Goal: Task Accomplishment & Management: Manage account settings

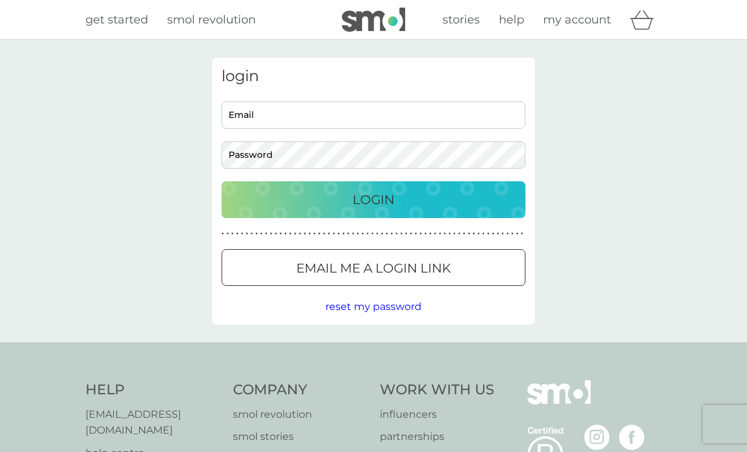
click at [385, 203] on p "Login" at bounding box center [374, 199] width 42 height 20
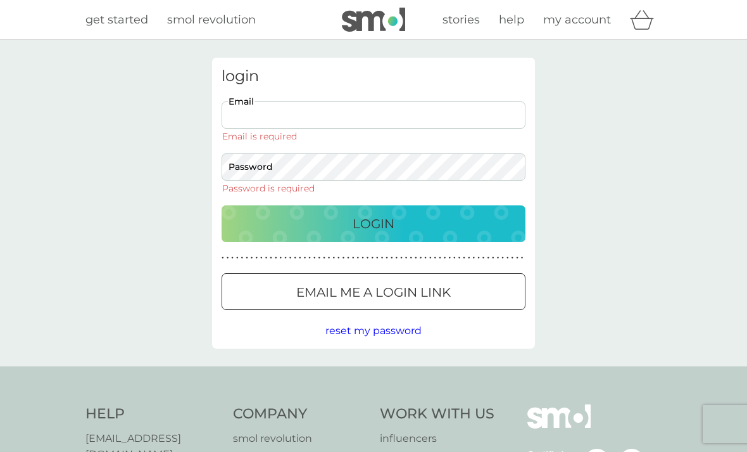
type input "[EMAIL_ADDRESS][DOMAIN_NAME]"
click at [374, 205] on button "Login" at bounding box center [374, 223] width 304 height 37
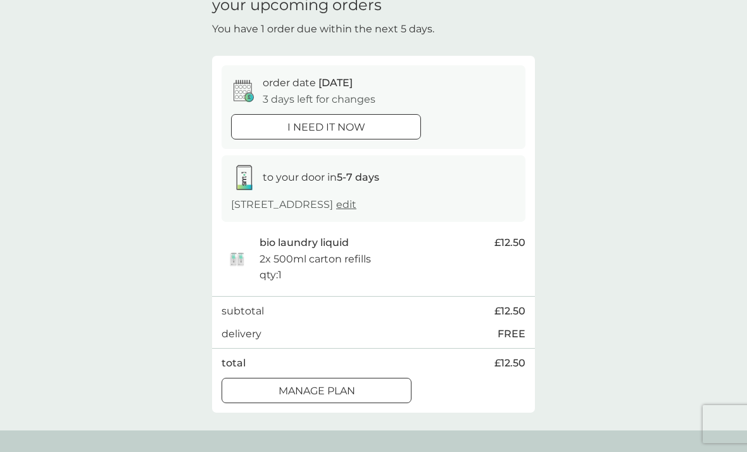
scroll to position [64, 0]
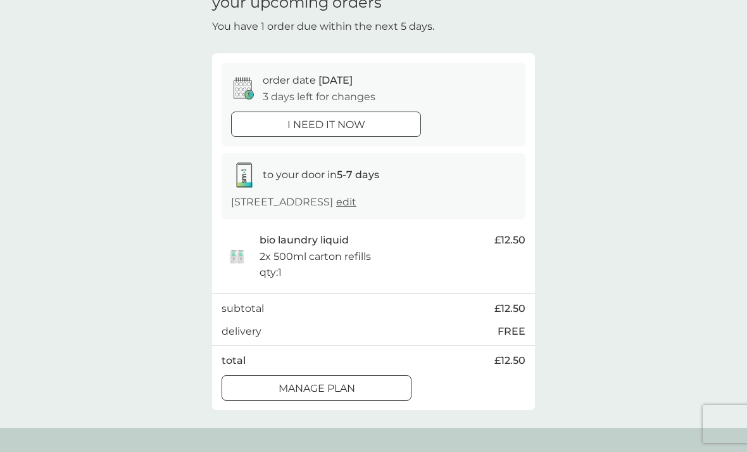
click at [320, 385] on div at bounding box center [317, 387] width 46 height 13
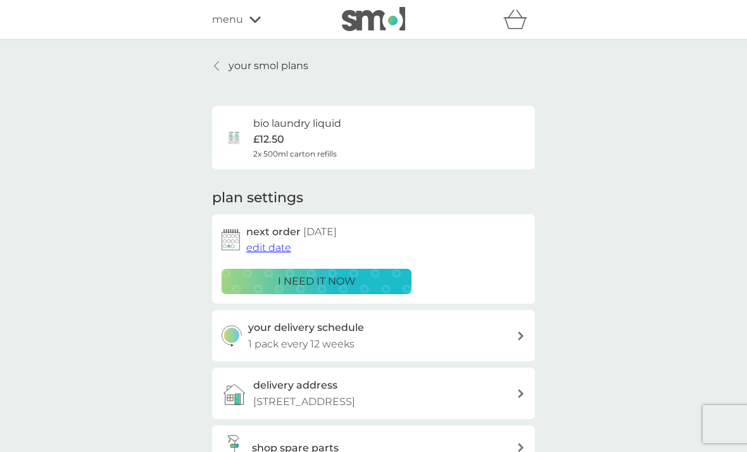
click at [269, 244] on span "edit date" at bounding box center [268, 247] width 45 height 12
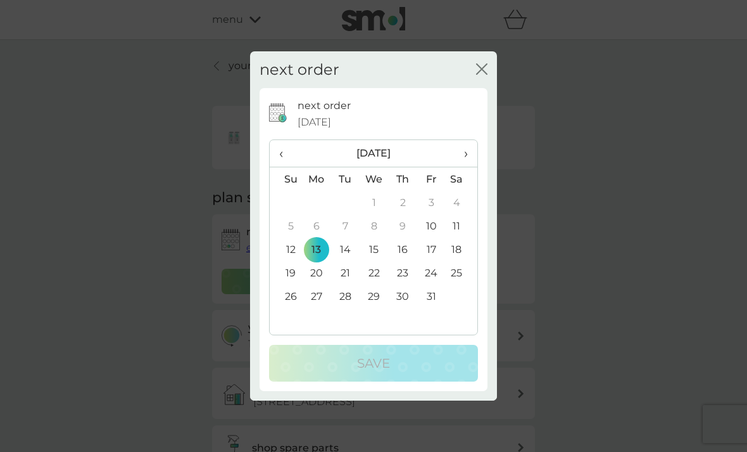
click at [464, 167] on span "›" at bounding box center [461, 153] width 13 height 27
click at [407, 261] on td "13" at bounding box center [403, 248] width 28 height 23
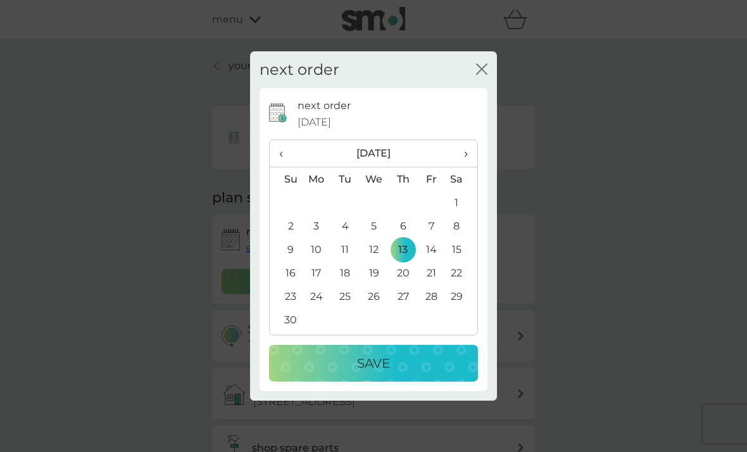
click at [288, 331] on td "30" at bounding box center [286, 319] width 32 height 23
click at [373, 373] on p "Save" at bounding box center [373, 363] width 33 height 20
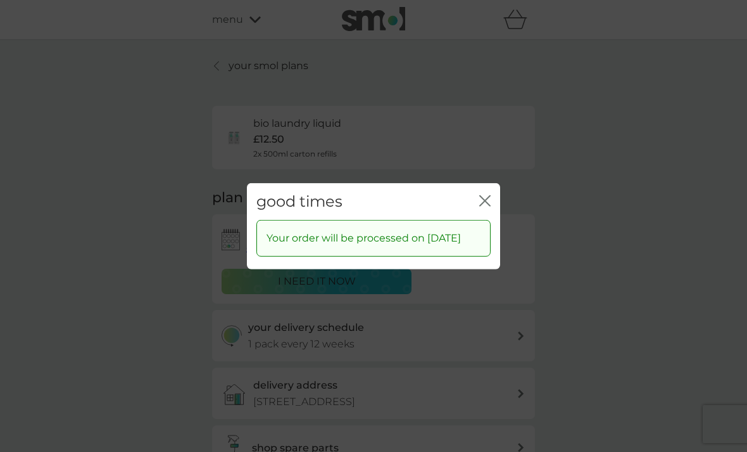
click at [481, 206] on icon "close" at bounding box center [484, 199] width 11 height 11
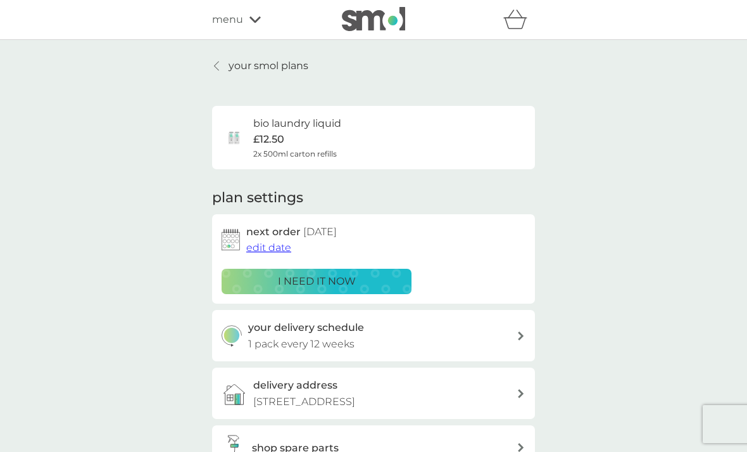
click at [236, 66] on p "your smol plans" at bounding box center [269, 66] width 80 height 16
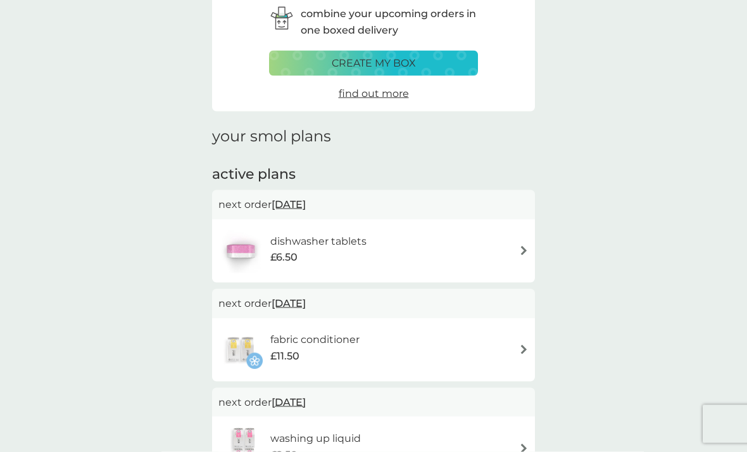
scroll to position [62, 0]
click at [522, 252] on img at bounding box center [523, 249] width 9 height 9
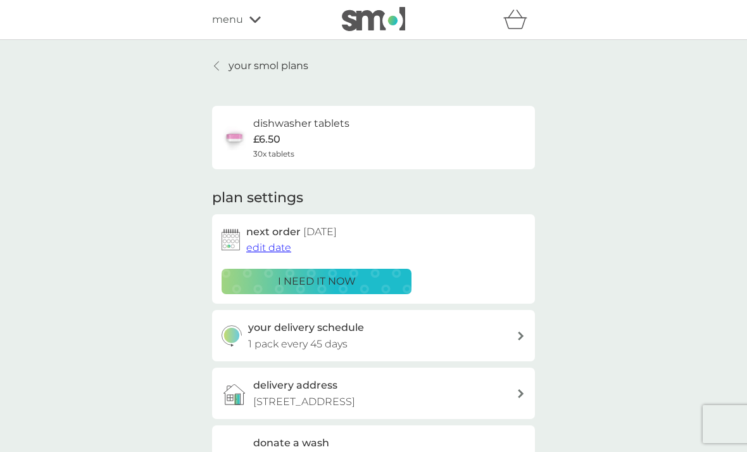
click at [270, 246] on span "edit date" at bounding box center [268, 247] width 45 height 12
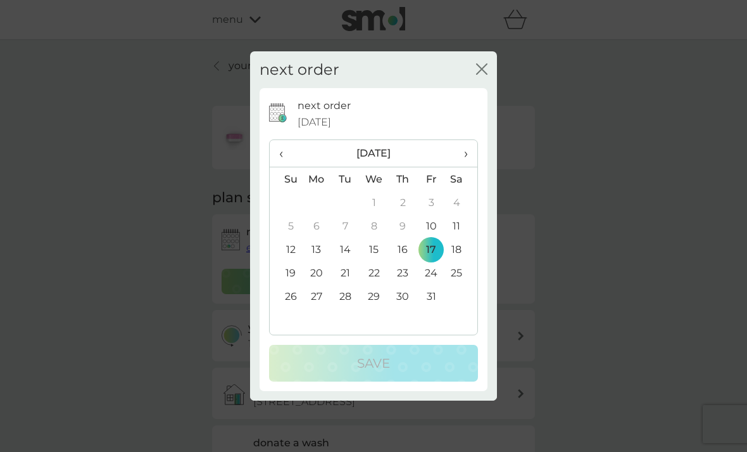
click at [465, 167] on span "›" at bounding box center [461, 153] width 13 height 27
click at [296, 331] on td "30" at bounding box center [286, 319] width 32 height 23
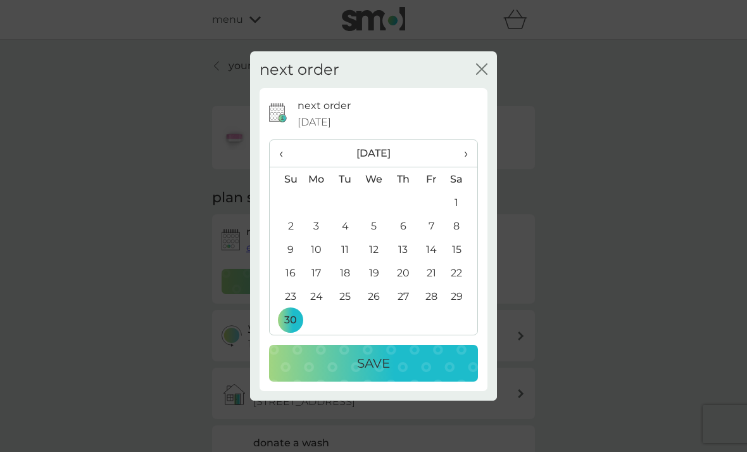
click at [376, 373] on p "Save" at bounding box center [373, 363] width 33 height 20
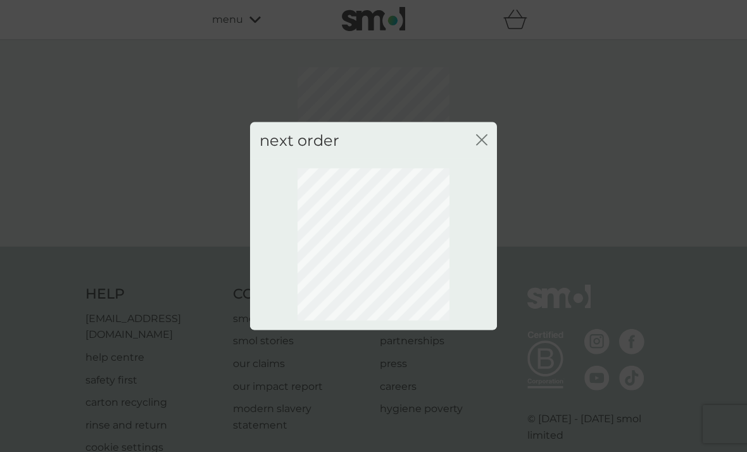
click at [484, 145] on icon "close" at bounding box center [481, 139] width 11 height 11
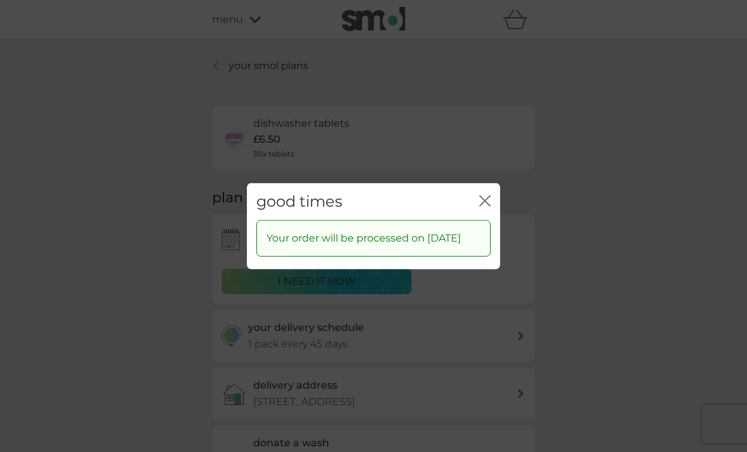
click at [490, 206] on icon "close" at bounding box center [484, 199] width 11 height 11
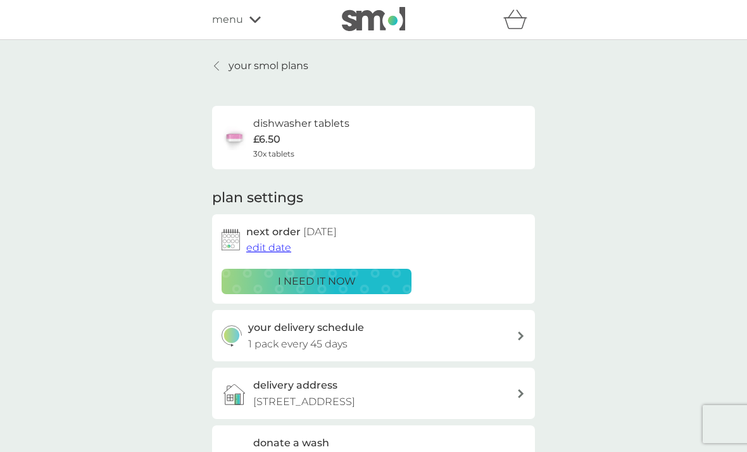
click at [236, 60] on p "your smol plans" at bounding box center [269, 66] width 80 height 16
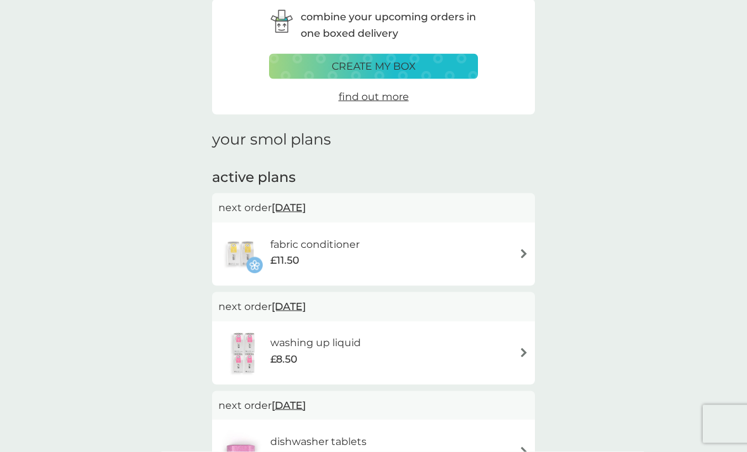
scroll to position [60, 0]
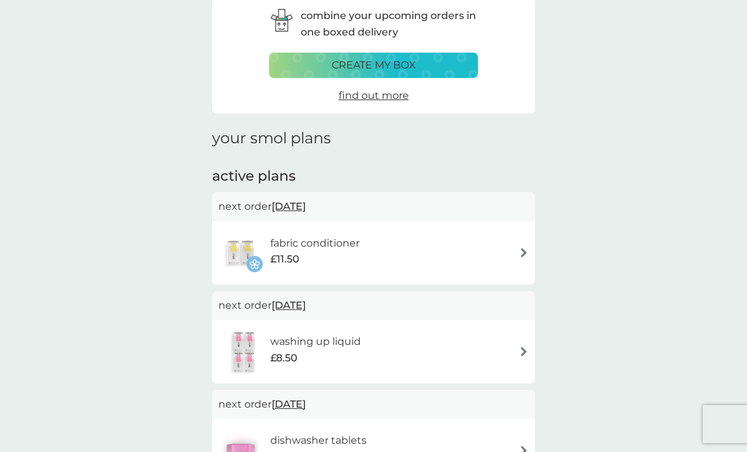
click at [526, 255] on img at bounding box center [523, 252] width 9 height 9
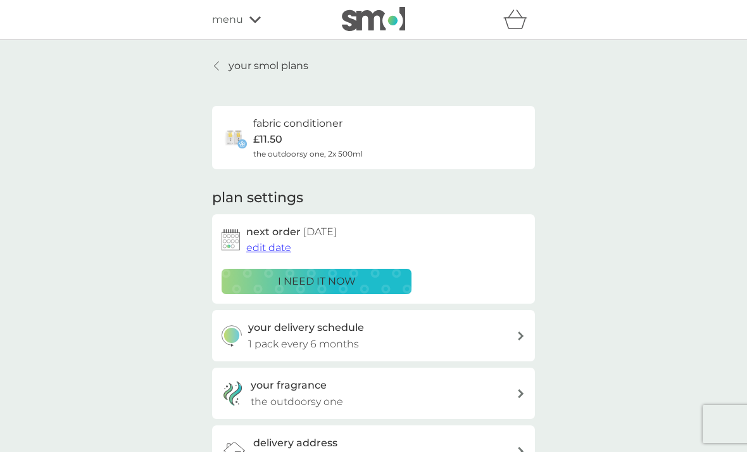
click at [265, 247] on span "edit date" at bounding box center [268, 247] width 45 height 12
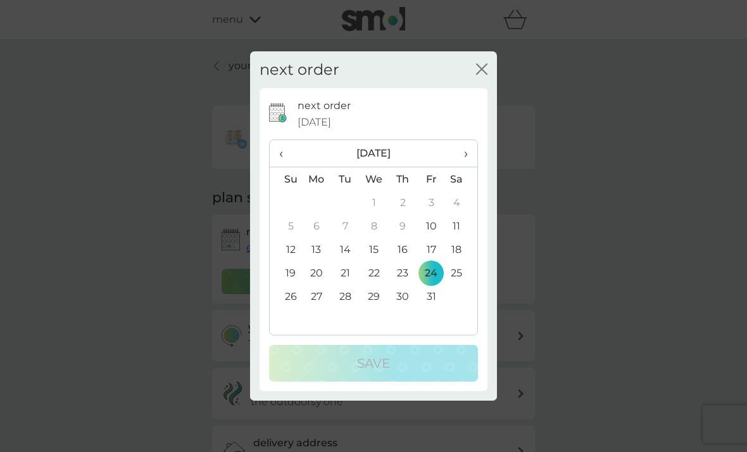
click at [470, 167] on th "›" at bounding box center [462, 153] width 32 height 27
click at [294, 331] on td "30" at bounding box center [286, 319] width 32 height 23
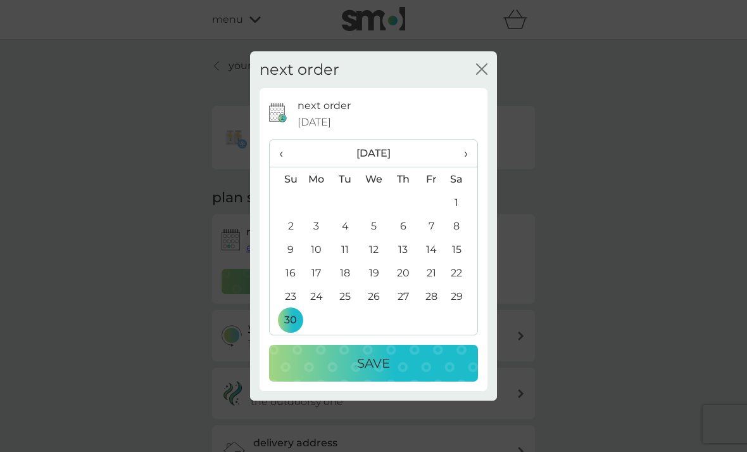
click at [396, 373] on div "Save" at bounding box center [374, 363] width 184 height 20
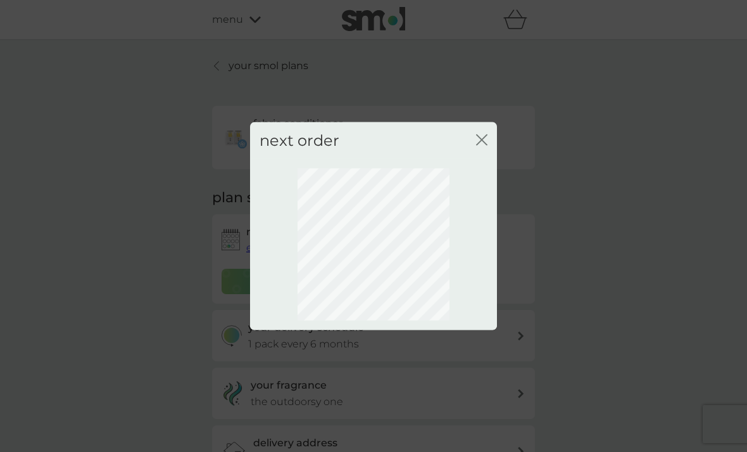
click at [497, 158] on div "next order close" at bounding box center [373, 140] width 247 height 37
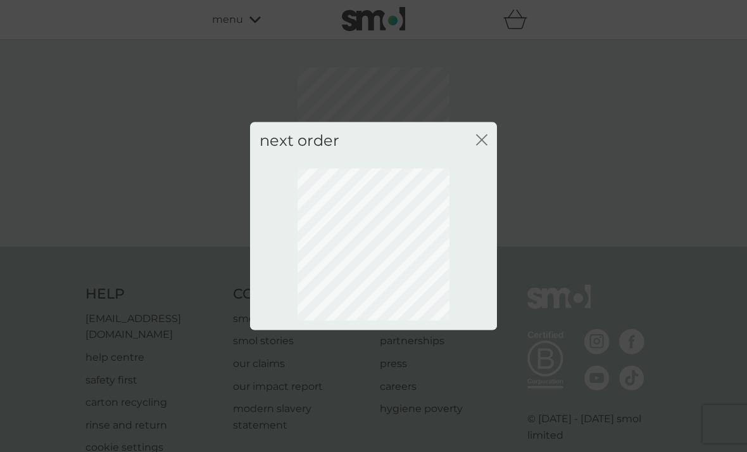
click at [713, 193] on div "next order close" at bounding box center [373, 226] width 747 height 452
click at [486, 145] on icon "close" at bounding box center [481, 139] width 11 height 11
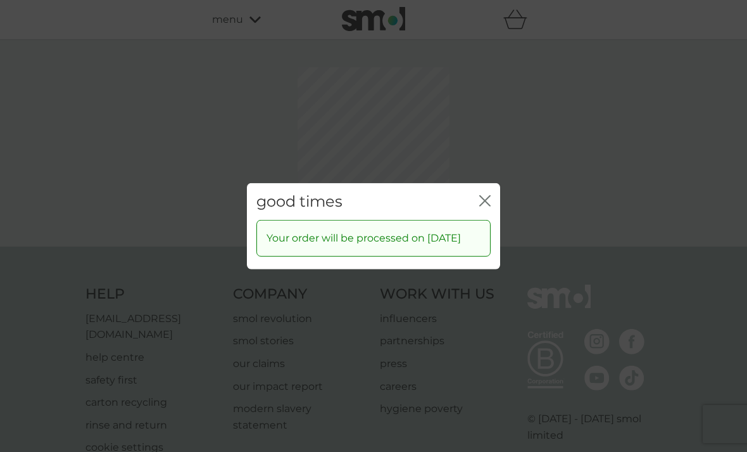
click at [484, 205] on div "close" at bounding box center [484, 201] width 11 height 18
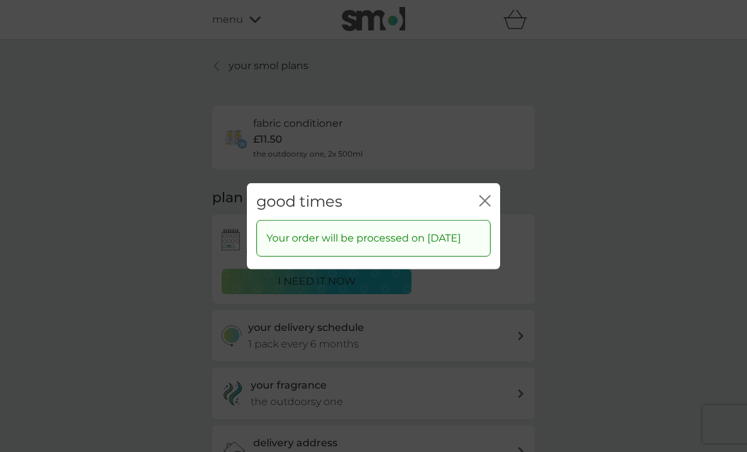
click at [484, 206] on icon "close" at bounding box center [484, 199] width 11 height 11
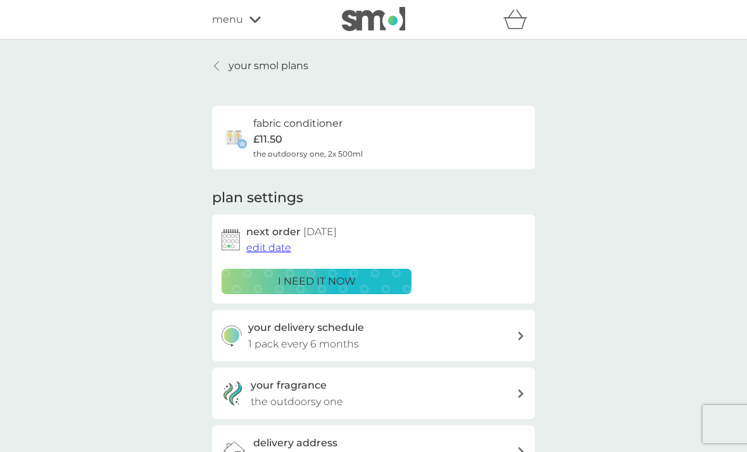
click at [254, 66] on p "your smol plans" at bounding box center [269, 66] width 80 height 16
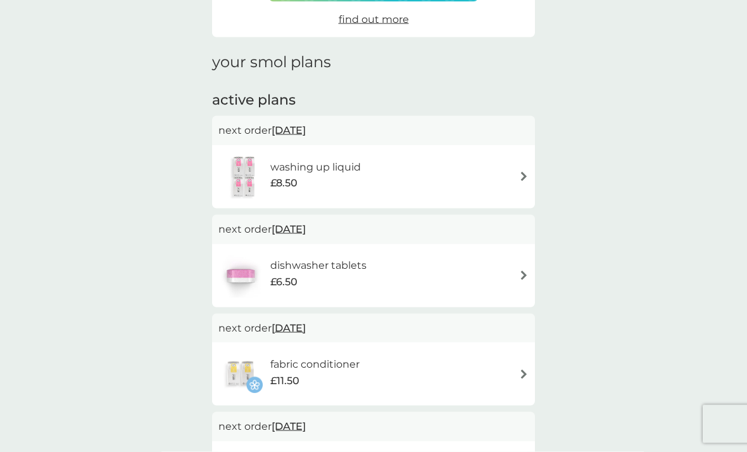
scroll to position [137, 0]
click at [522, 177] on img at bounding box center [523, 174] width 9 height 9
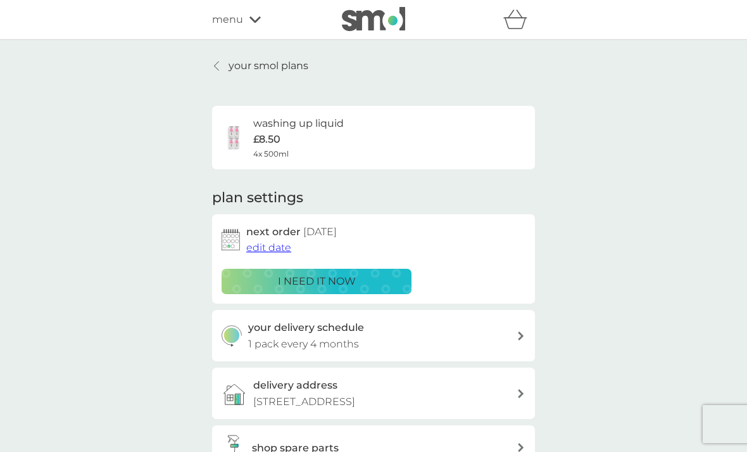
click at [274, 248] on span "edit date" at bounding box center [268, 247] width 45 height 12
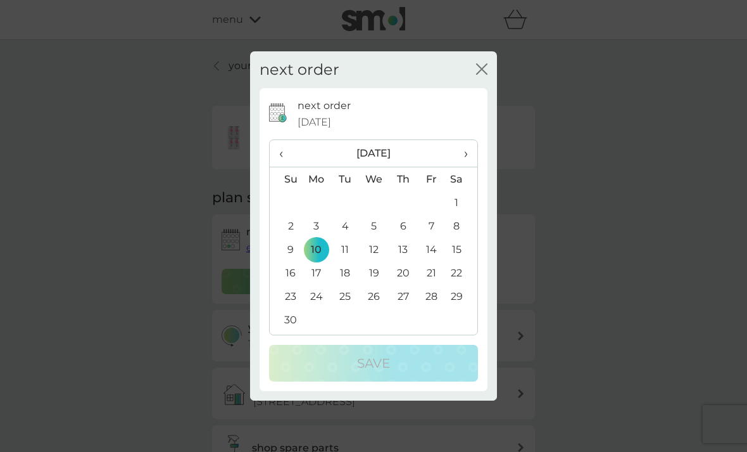
click at [296, 331] on td "30" at bounding box center [286, 319] width 32 height 23
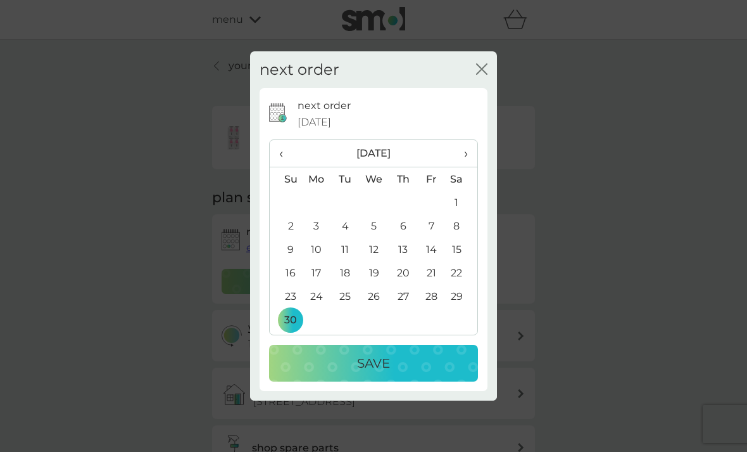
click at [372, 373] on p "Save" at bounding box center [373, 363] width 33 height 20
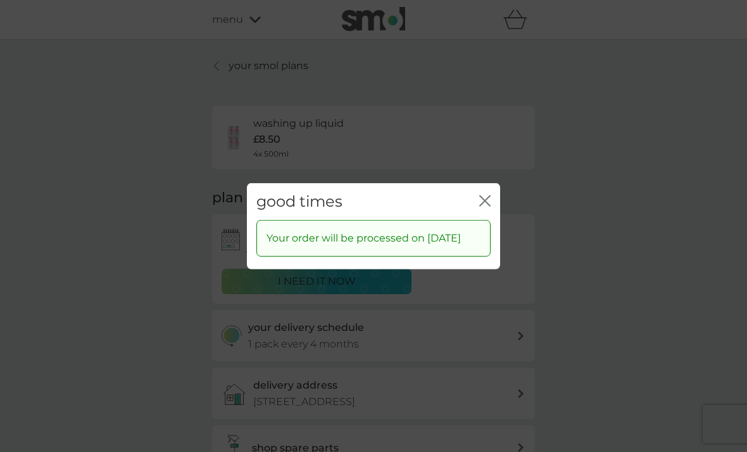
click at [482, 206] on icon "close" at bounding box center [484, 199] width 11 height 11
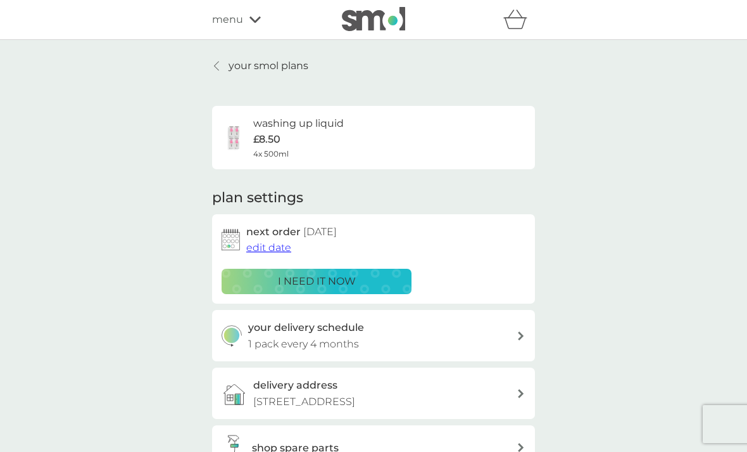
click at [237, 68] on p "your smol plans" at bounding box center [269, 66] width 80 height 16
